Goal: Information Seeking & Learning: Learn about a topic

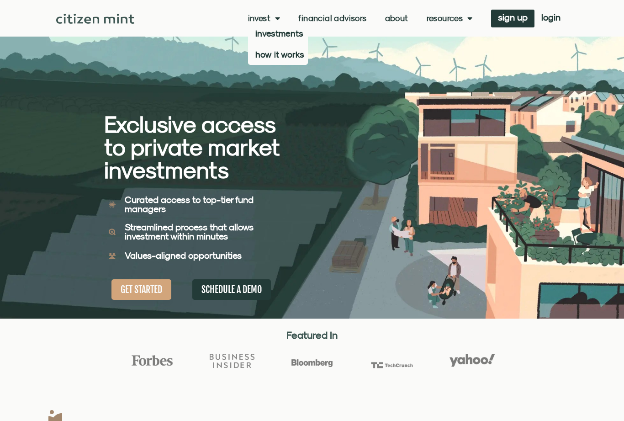
click at [248, 33] on link "investments" at bounding box center [278, 33] width 60 height 21
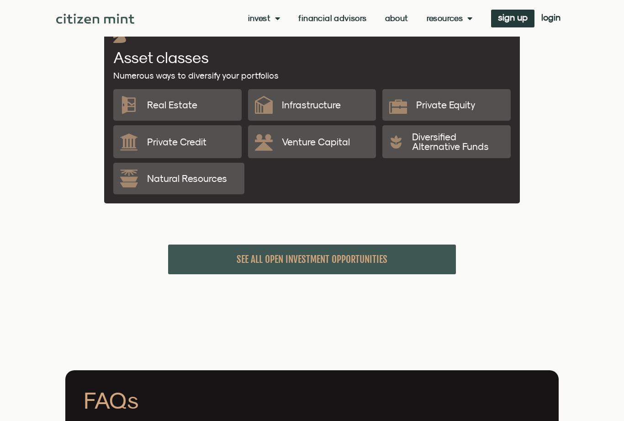
scroll to position [1948, 0]
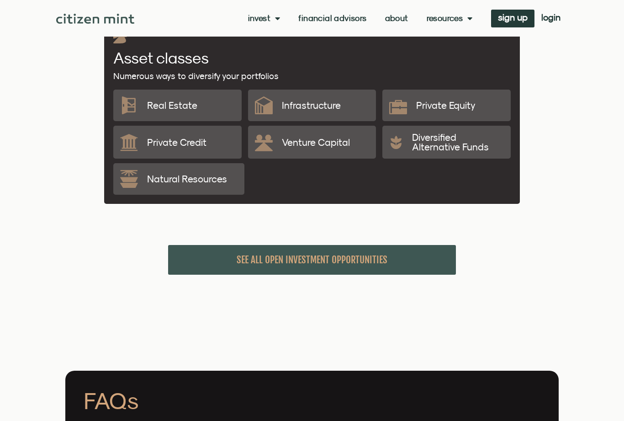
click at [245, 260] on span "SEE ALL OPEN INVESTMENT OPPORTUNITIES" at bounding box center [312, 259] width 151 height 11
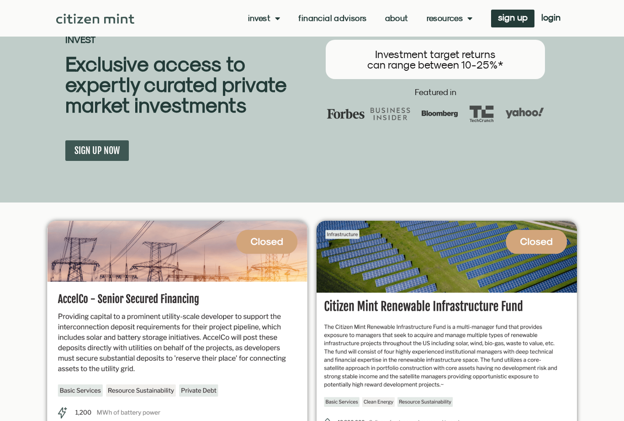
scroll to position [0, 0]
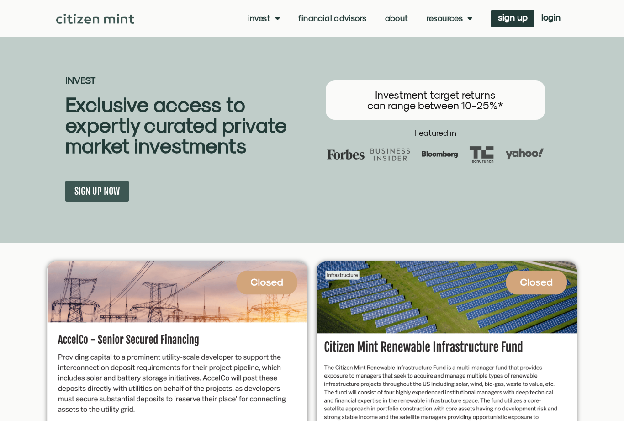
click at [427, 14] on link "Resources" at bounding box center [450, 18] width 46 height 9
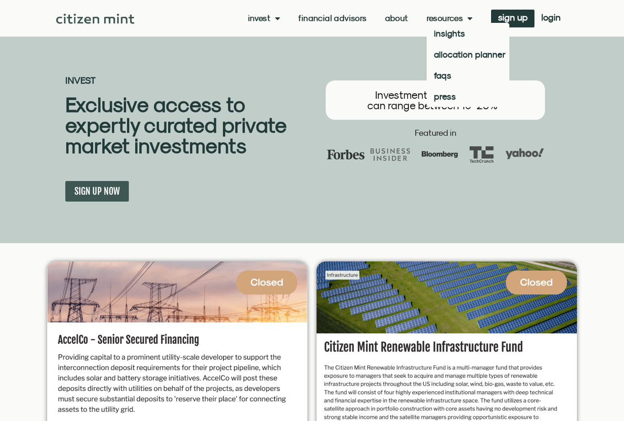
click at [427, 58] on link "allocation planner" at bounding box center [468, 54] width 83 height 21
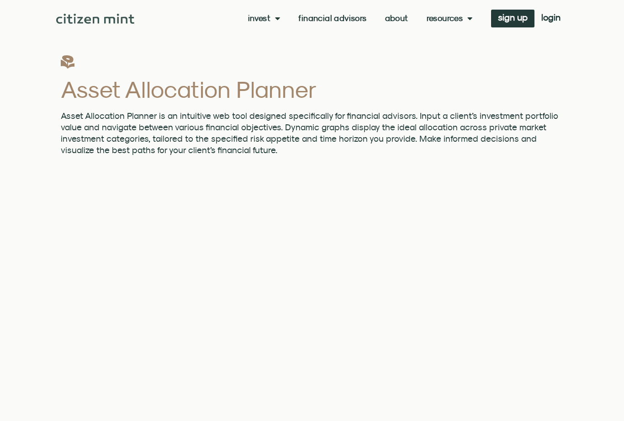
click at [314, 21] on link "Financial Advisors" at bounding box center [332, 18] width 68 height 9
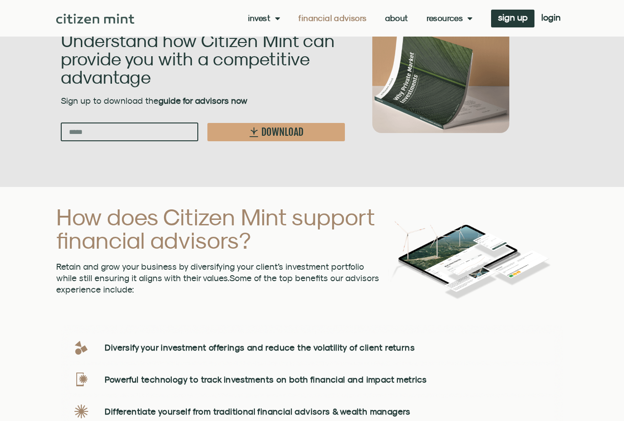
scroll to position [1011, 0]
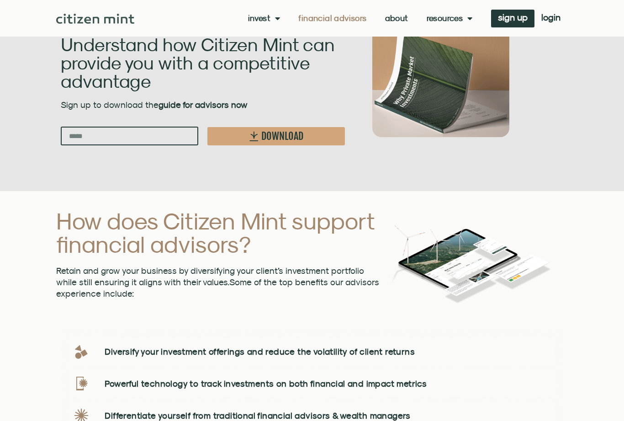
click at [270, 18] on span "Menu" at bounding box center [275, 18] width 10 height 17
click at [248, 53] on link "how it works" at bounding box center [278, 54] width 60 height 21
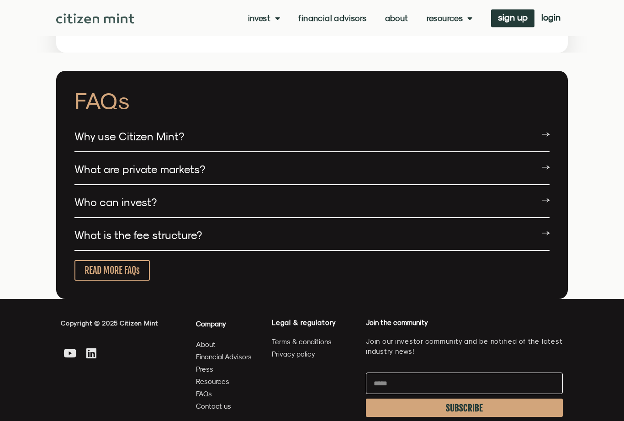
scroll to position [1630, 0]
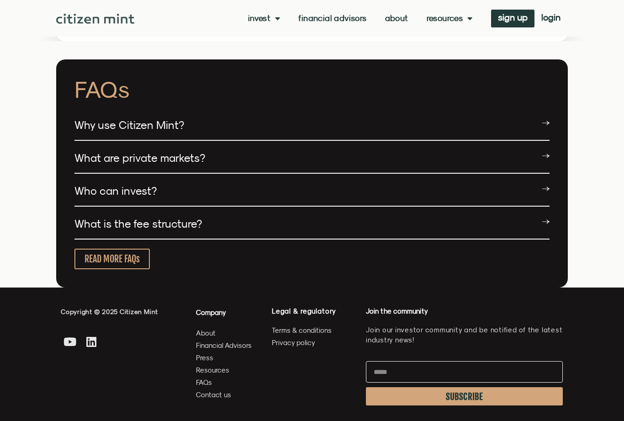
click at [167, 206] on div "Who can invest?" at bounding box center [311, 191] width 475 height 31
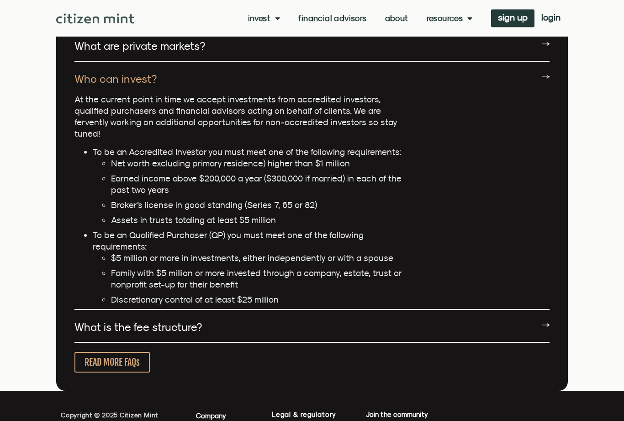
scroll to position [1742, 0]
click at [109, 333] on link "What is the fee structure?" at bounding box center [137, 326] width 127 height 13
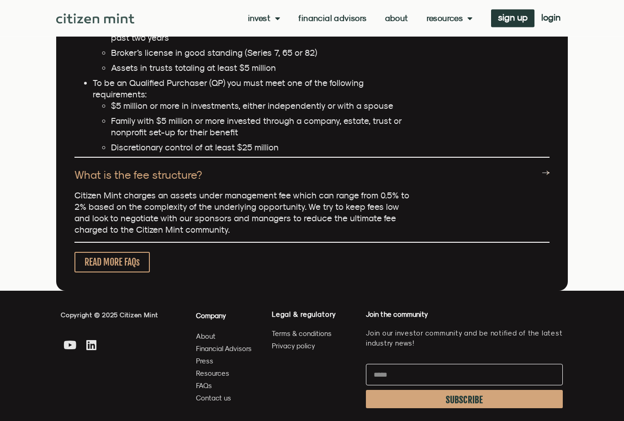
scroll to position [1894, 0]
click at [622, 185] on section "FAQs Why use Citizen Mint? Citizen Mint provides direct access to well-vetted i…" at bounding box center [312, 33] width 624 height 513
